Goal: Information Seeking & Learning: Learn about a topic

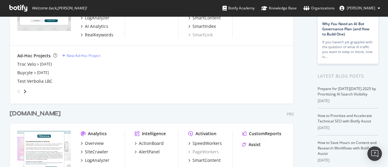
scroll to position [78, 0]
click at [26, 62] on div "Troc Velo" at bounding box center [26, 65] width 18 height 6
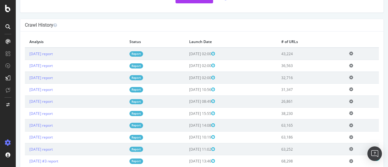
scroll to position [149, 0]
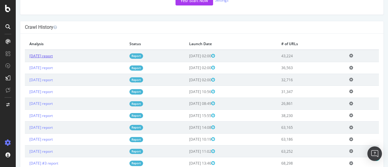
click at [51, 56] on link "2025 Oct. 10th report" at bounding box center [40, 55] width 23 height 5
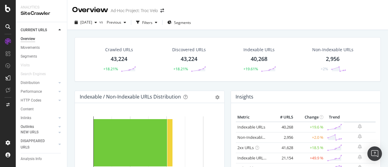
scroll to position [42, 0]
click at [32, 108] on div "Url Explorer" at bounding box center [30, 111] width 19 height 6
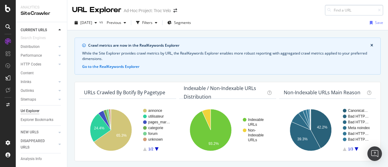
click at [336, 7] on input at bounding box center [354, 10] width 58 height 11
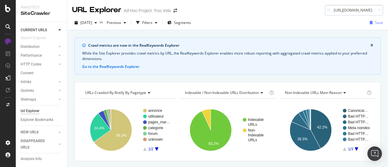
scroll to position [0, 61]
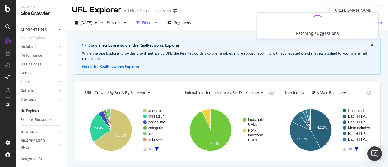
type input "[URL][DOMAIN_NAME]"
click at [153, 25] on div "Filters" at bounding box center [147, 22] width 10 height 5
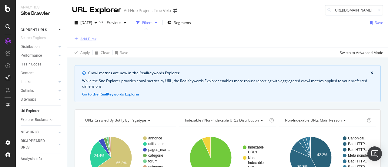
click at [82, 39] on div "Add Filter" at bounding box center [88, 38] width 16 height 5
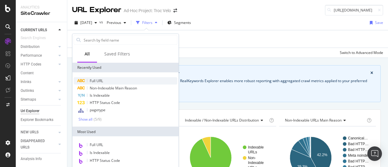
click at [94, 79] on span "Full URL" at bounding box center [96, 80] width 13 height 5
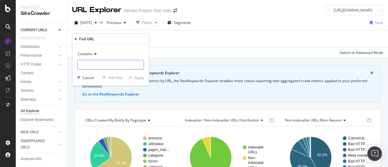
click at [96, 65] on input "text" at bounding box center [111, 65] width 66 height 10
paste input "[URL][DOMAIN_NAME]"
type input "https://www.troc-velo.com/fr-fr/categorie/velos-complets/vtt?"
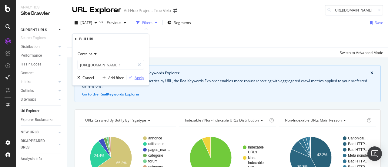
click at [138, 79] on div "Apply" at bounding box center [139, 77] width 9 height 5
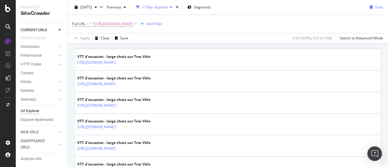
scroll to position [216, 0]
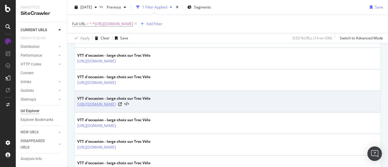
click at [116, 102] on link "[URL][DOMAIN_NAME]" at bounding box center [96, 104] width 39 height 6
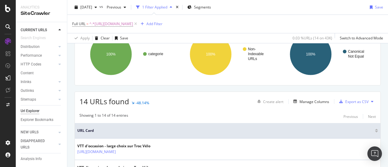
scroll to position [0, 0]
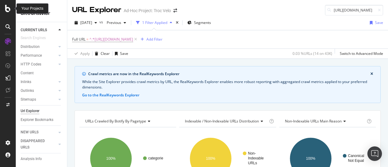
click at [11, 9] on div at bounding box center [8, 8] width 15 height 7
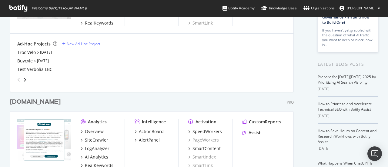
scroll to position [90, 0]
click at [21, 50] on div "Troc Velo" at bounding box center [26, 53] width 18 height 6
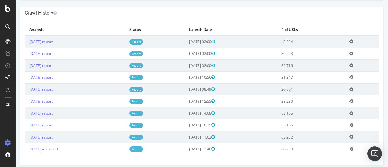
scroll to position [166, 0]
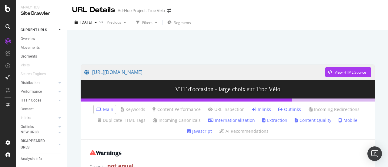
scroll to position [13, 0]
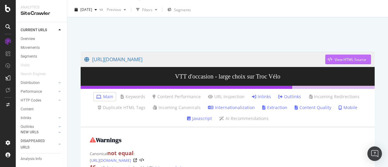
click at [348, 59] on div "View HTML Source" at bounding box center [351, 59] width 32 height 5
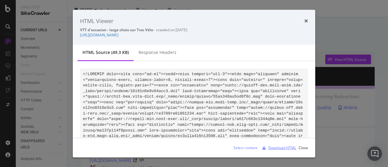
click at [289, 150] on div "Download HTML" at bounding box center [278, 147] width 36 height 9
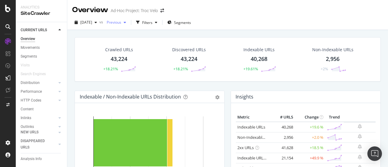
click at [129, 19] on div "Previous" at bounding box center [116, 22] width 24 height 9
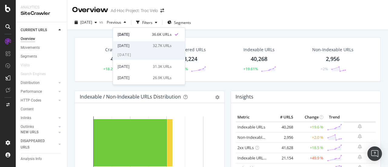
click at [141, 46] on div "2025 Oct. 2nd" at bounding box center [134, 45] width 32 height 5
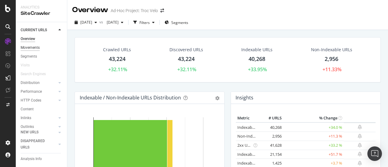
click at [30, 49] on div "Movements" at bounding box center [30, 48] width 19 height 6
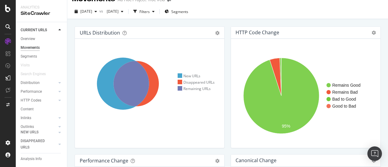
scroll to position [12, 0]
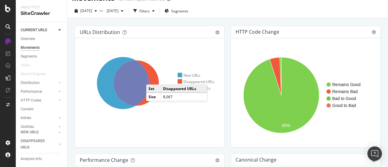
click at [152, 78] on icon at bounding box center [135, 82] width 45 height 45
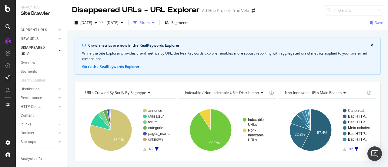
click at [157, 21] on div "button" at bounding box center [153, 23] width 7 height 4
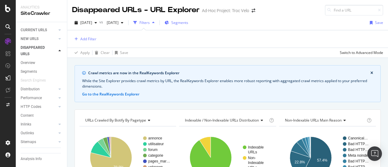
click at [188, 18] on div "Segments" at bounding box center [177, 22] width 24 height 9
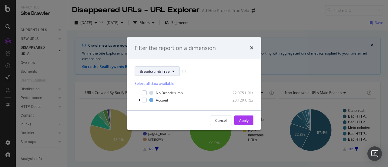
click at [150, 72] on span "Breadcrumb Tree" at bounding box center [155, 71] width 30 height 5
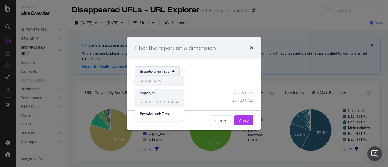
click at [156, 91] on span "pagetype" at bounding box center [159, 92] width 39 height 5
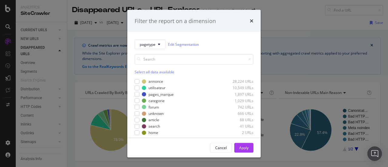
scroll to position [5, 0]
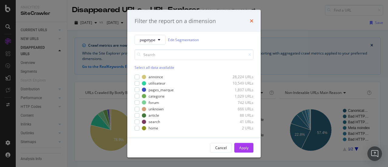
click at [252, 23] on icon "times" at bounding box center [252, 20] width 4 height 5
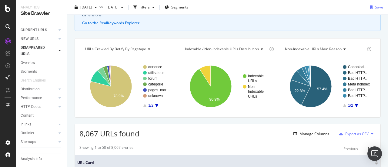
scroll to position [48, 0]
